Goal: Understand process/instructions: Learn how to perform a task or action

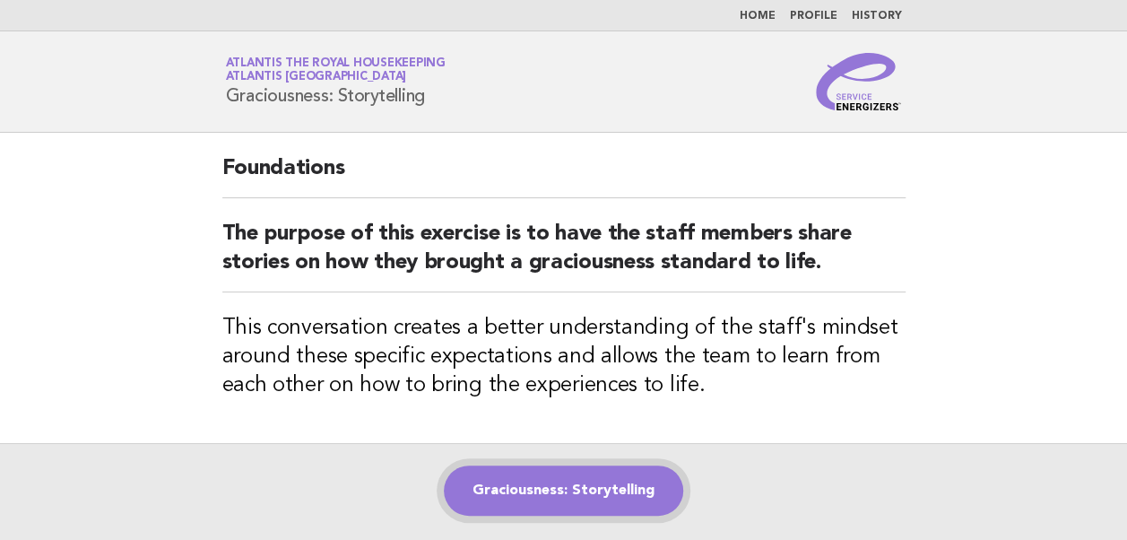
click at [594, 484] on link "Graciousness: Storytelling" at bounding box center [563, 490] width 239 height 50
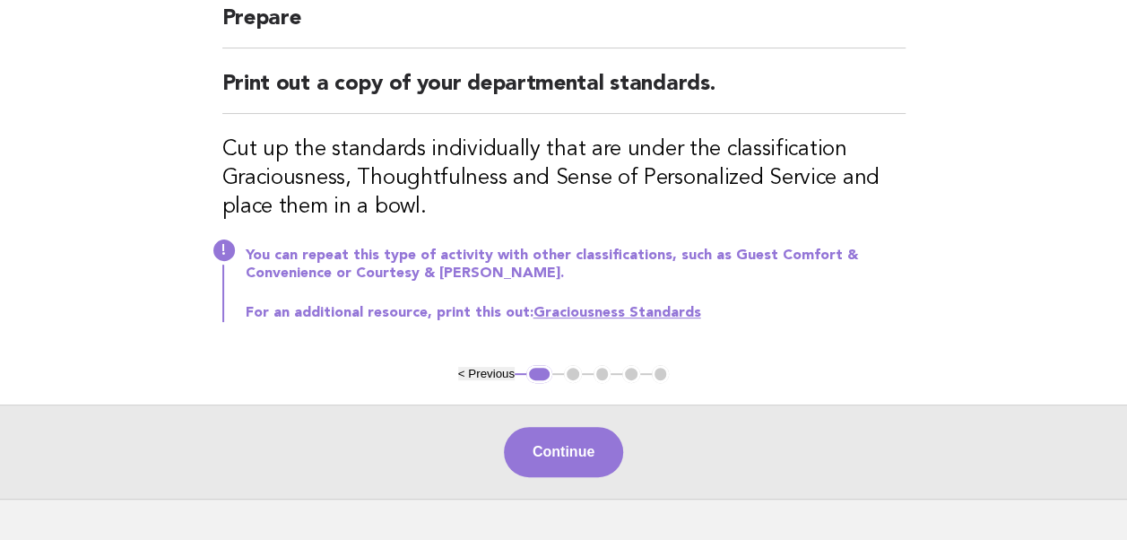
scroll to position [179, 0]
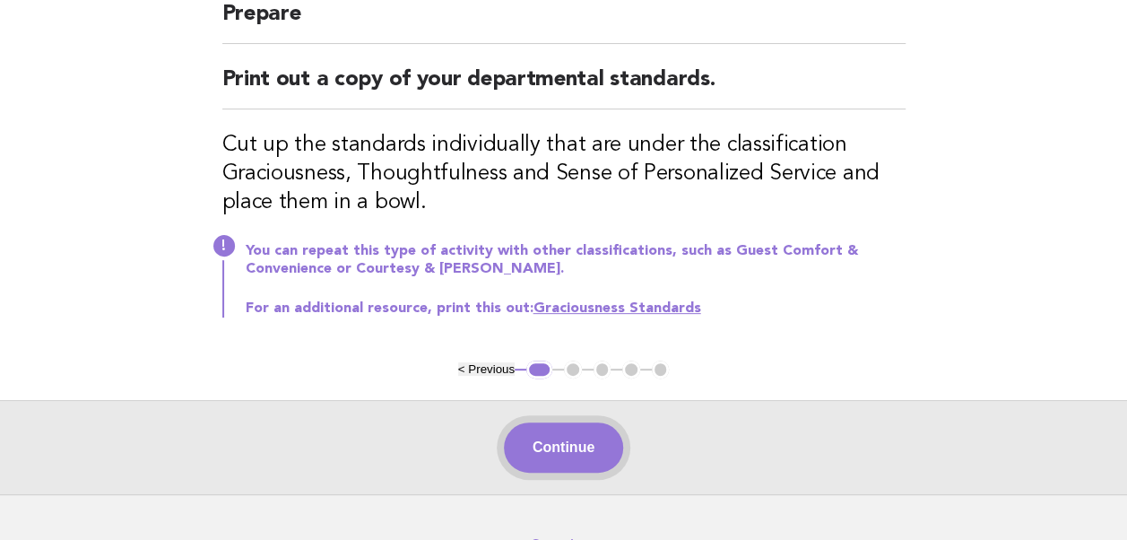
click at [570, 446] on button "Continue" at bounding box center [563, 447] width 119 height 50
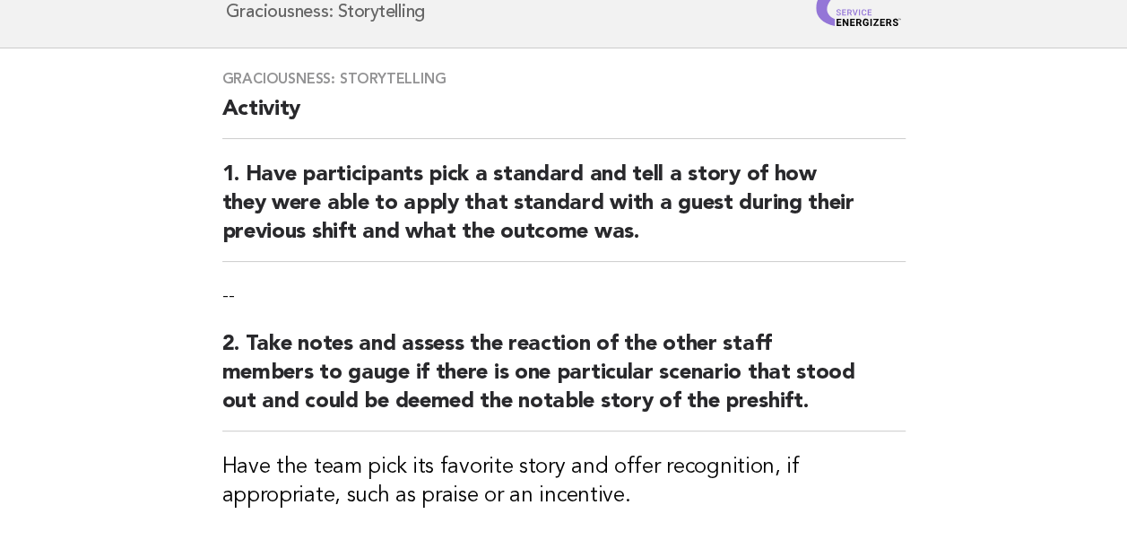
scroll to position [269, 0]
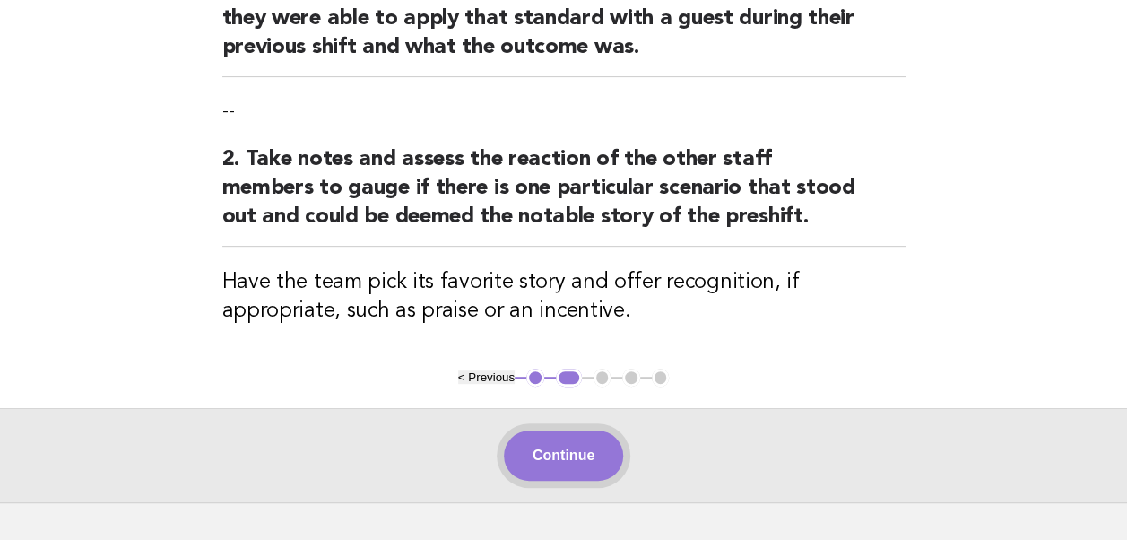
click at [571, 456] on button "Continue" at bounding box center [563, 455] width 119 height 50
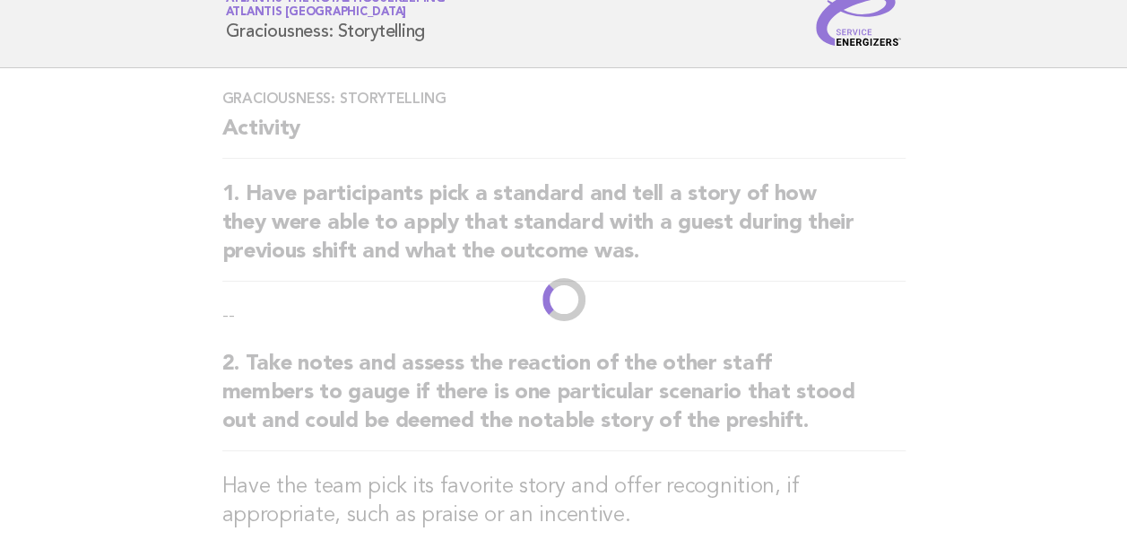
scroll to position [0, 0]
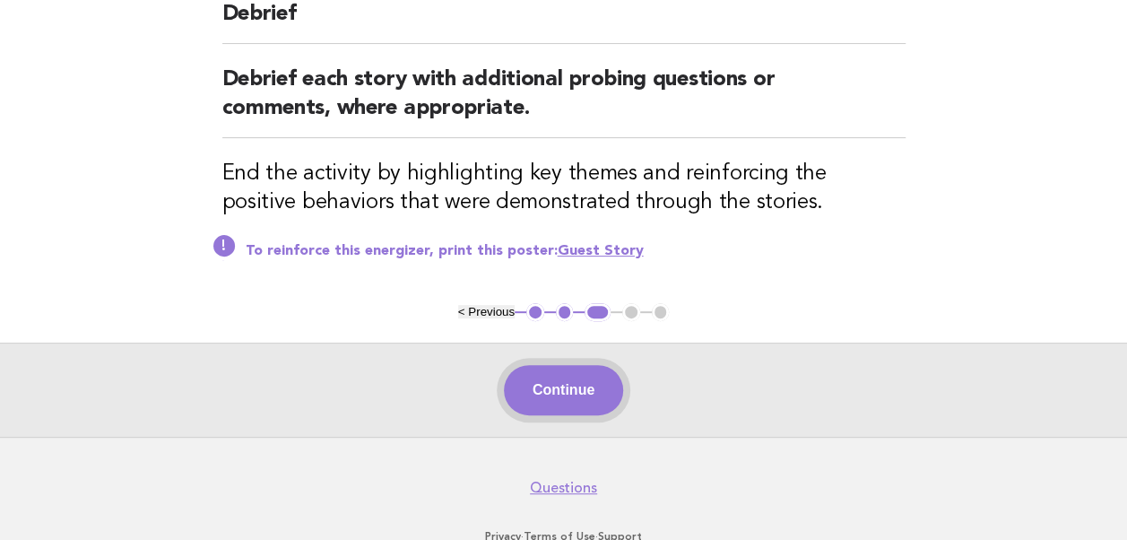
click at [578, 393] on button "Continue" at bounding box center [563, 390] width 119 height 50
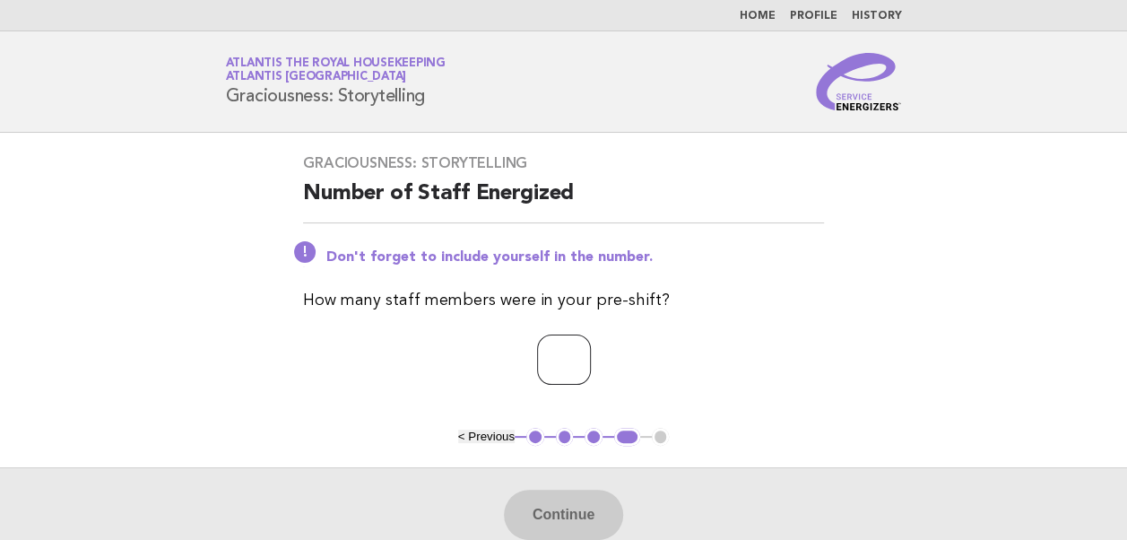
click at [537, 372] on input "number" at bounding box center [564, 359] width 54 height 50
type input "*"
click at [578, 508] on button "Continue" at bounding box center [563, 515] width 119 height 50
